Goal: Find specific page/section: Find specific page/section

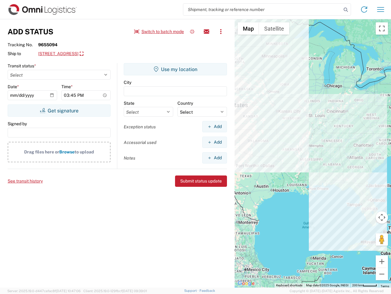
click at [263, 9] on input "search" at bounding box center [263, 10] width 158 height 12
click at [346, 10] on icon at bounding box center [346, 10] width 9 height 9
click at [365, 9] on icon at bounding box center [365, 10] width 10 height 10
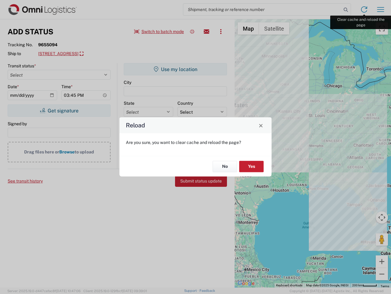
click at [381, 9] on div "Reload Are you sure, you want to clear cache and reload the page? No Yes" at bounding box center [195, 147] width 391 height 294
click at [159, 32] on div "Reload Are you sure, you want to clear cache and reload the page? No Yes" at bounding box center [195, 147] width 391 height 294
click at [192, 32] on div "Reload Are you sure, you want to clear cache and reload the page? No Yes" at bounding box center [195, 147] width 391 height 294
click at [207, 32] on div "Reload Are you sure, you want to clear cache and reload the page? No Yes" at bounding box center [195, 147] width 391 height 294
click at [221, 32] on div "Reload Are you sure, you want to clear cache and reload the page? No Yes" at bounding box center [195, 147] width 391 height 294
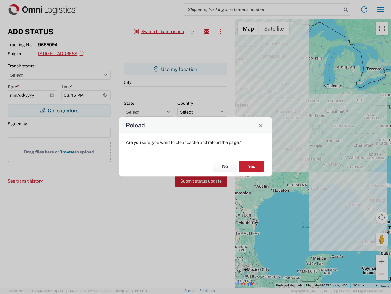
click at [91, 54] on div "Reload Are you sure, you want to clear cache and reload the page? No Yes" at bounding box center [195, 147] width 391 height 294
click at [59, 110] on div "Reload Are you sure, you want to clear cache and reload the page? No Yes" at bounding box center [195, 147] width 391 height 294
